Goal: Task Accomplishment & Management: Use online tool/utility

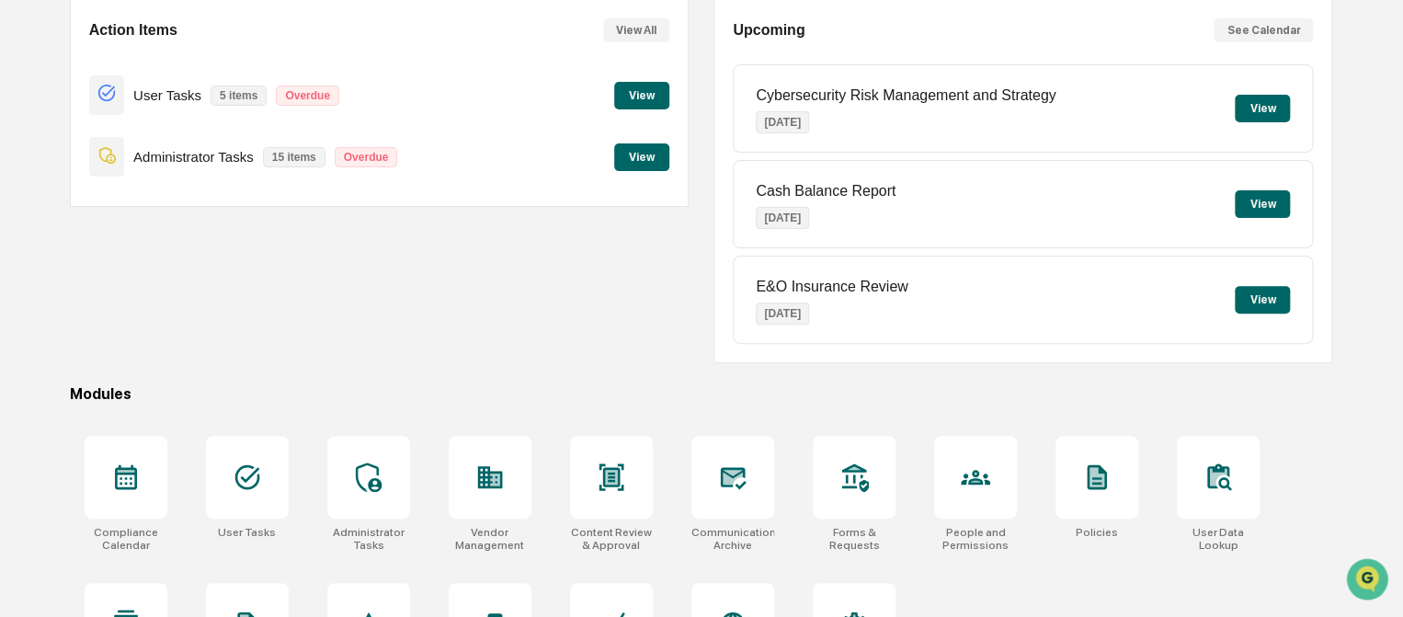
scroll to position [272, 0]
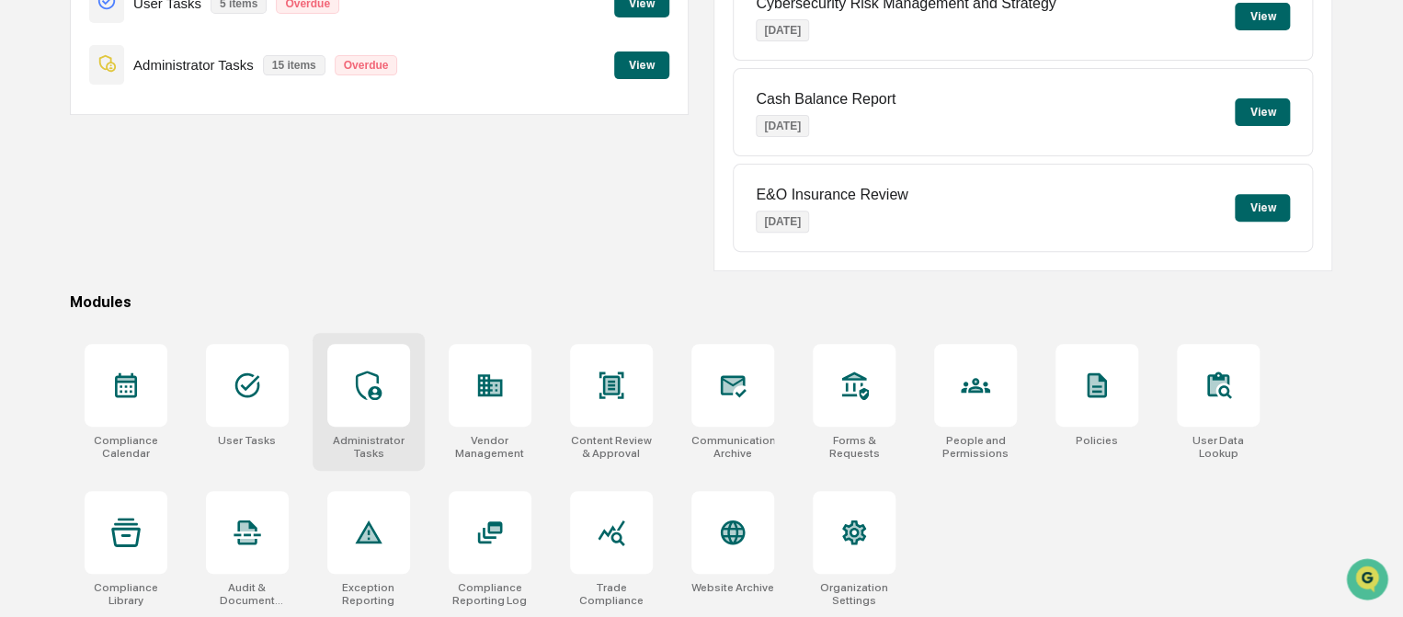
drag, startPoint x: 391, startPoint y: 426, endPoint x: 405, endPoint y: 439, distance: 19.5
click at [391, 426] on div "Administrator Tasks" at bounding box center [369, 402] width 112 height 138
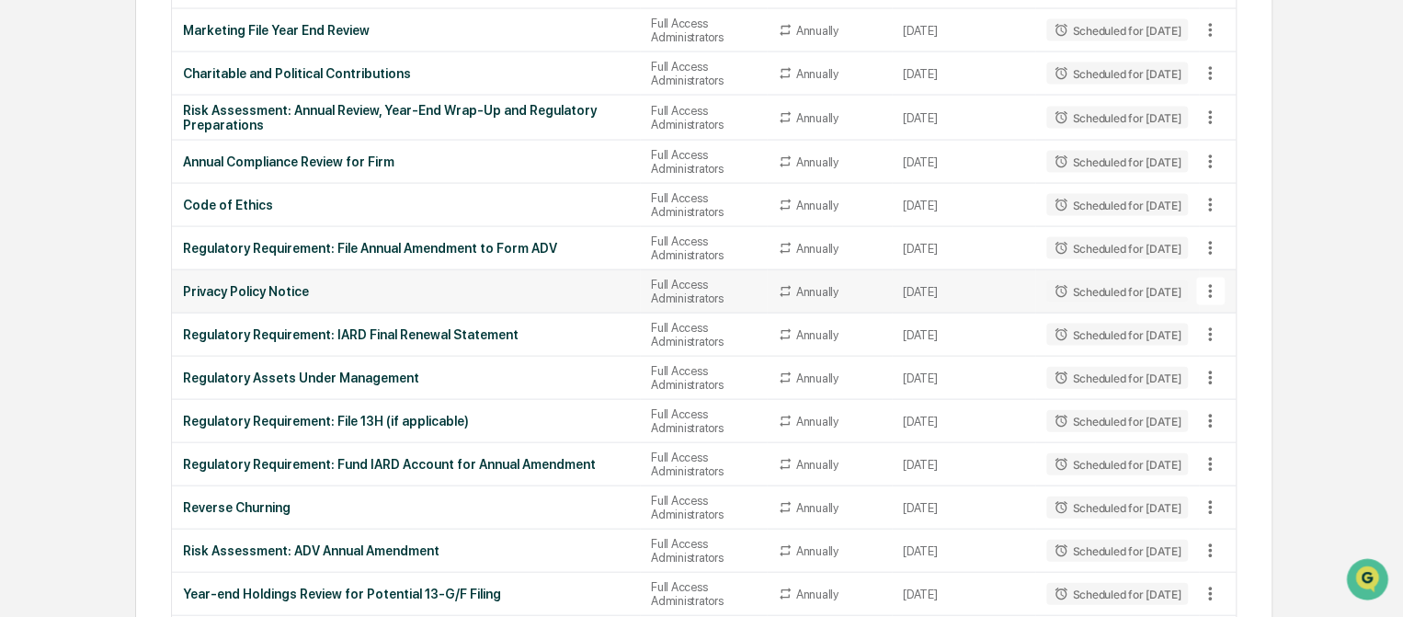
scroll to position [1823, 0]
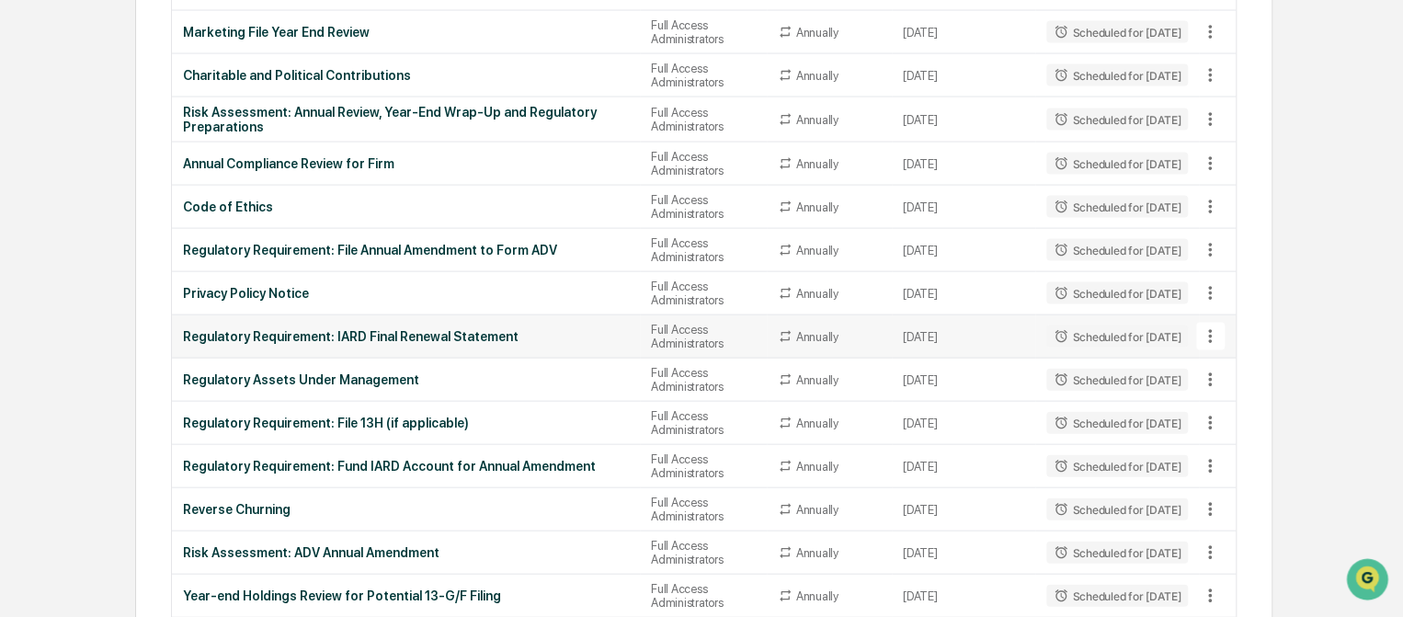
click at [379, 341] on div "Regulatory Requirement: IARD Final Renewal Statement" at bounding box center [406, 336] width 446 height 15
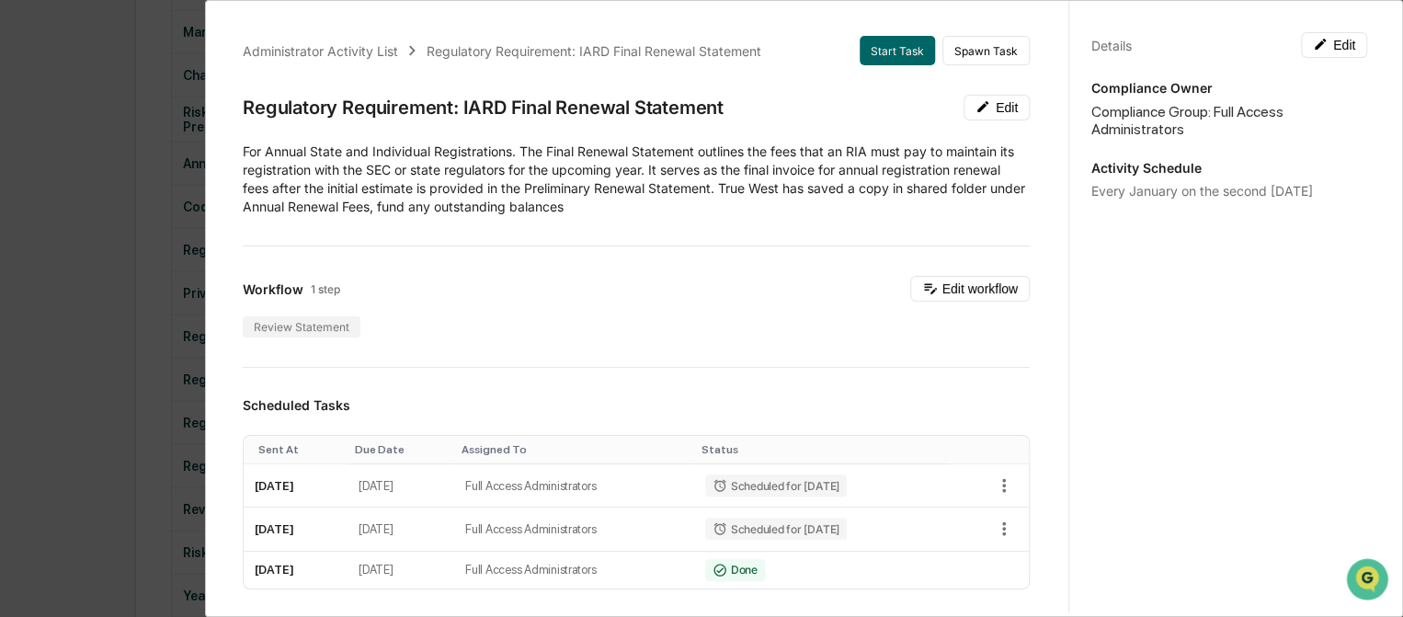
click at [127, 96] on div "Administrator Activity List Regulatory Requirement: IARD Final Renewal Statemen…" at bounding box center [701, 308] width 1403 height 617
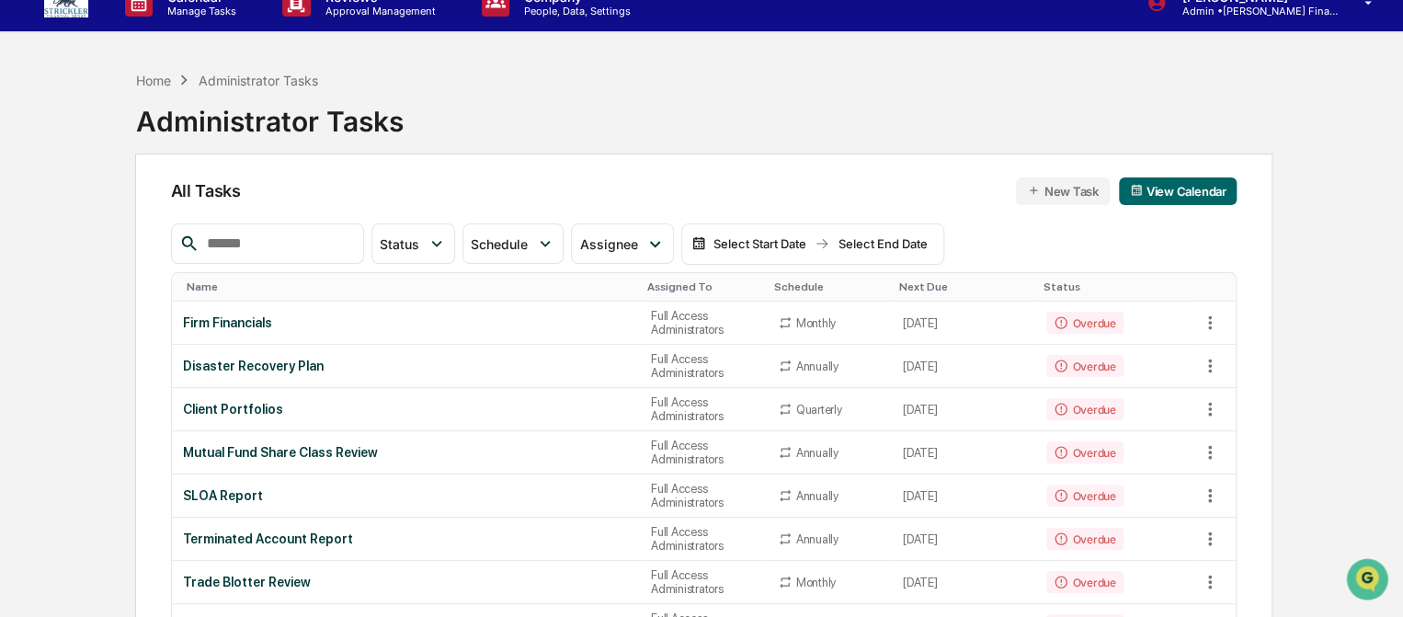
scroll to position [0, 0]
